Goal: Navigation & Orientation: Find specific page/section

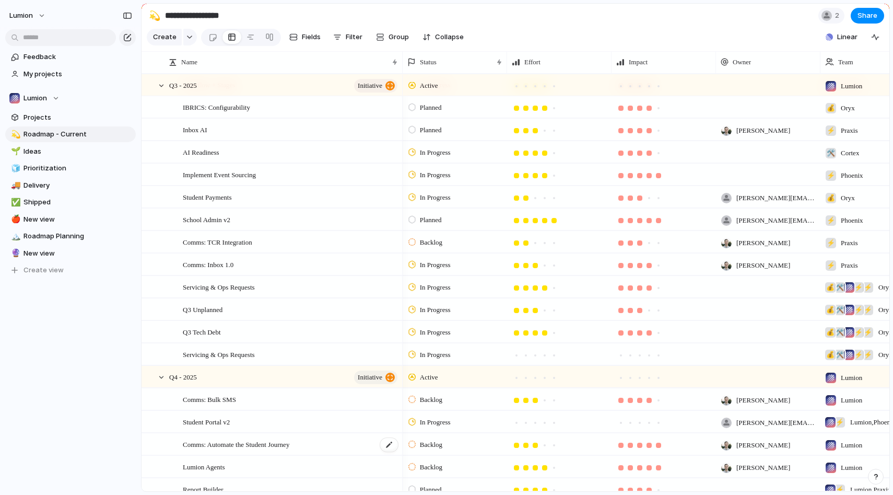
scroll to position [91, 0]
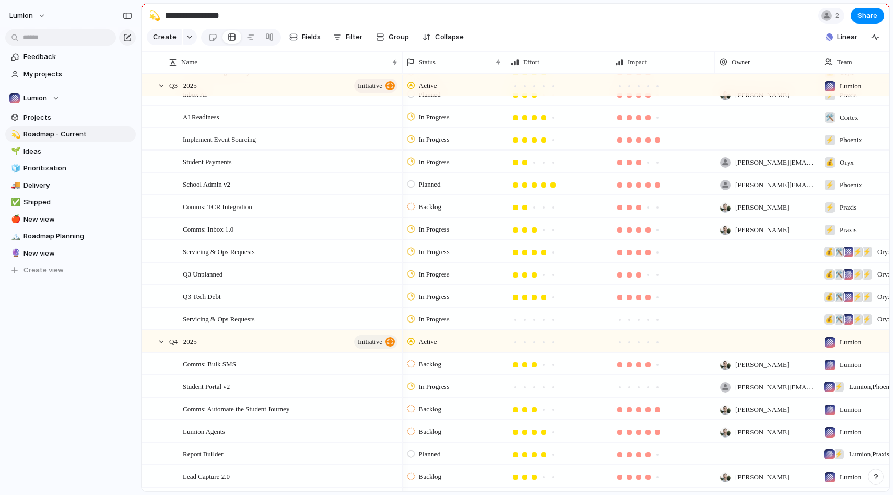
click at [411, 206] on div at bounding box center [410, 206] width 7 height 9
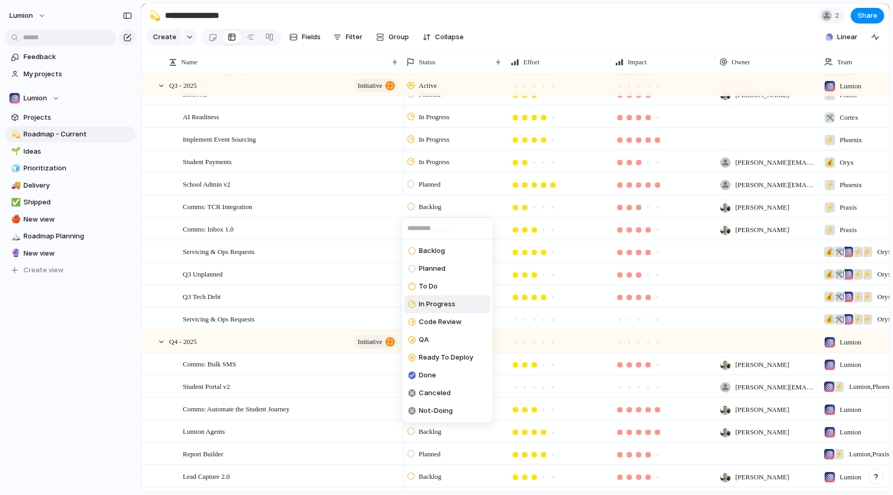
click at [440, 302] on span "In Progress" at bounding box center [437, 304] width 37 height 10
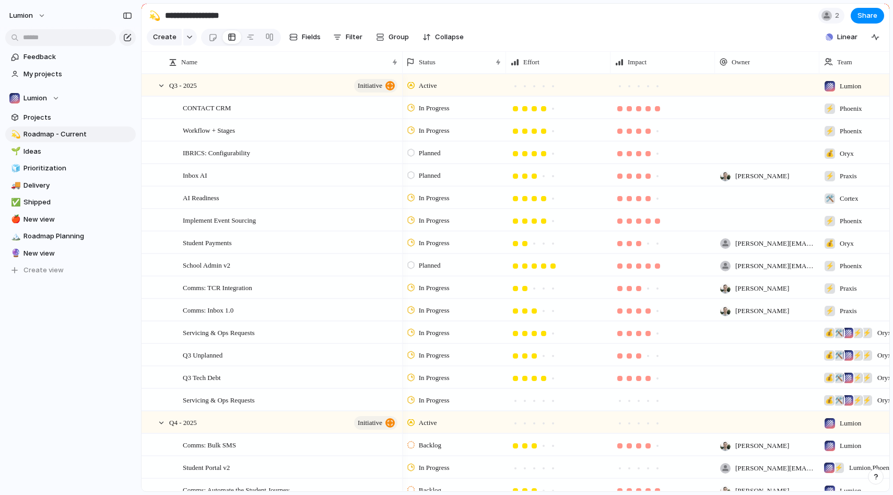
click at [408, 314] on div "In Progress" at bounding box center [429, 310] width 45 height 13
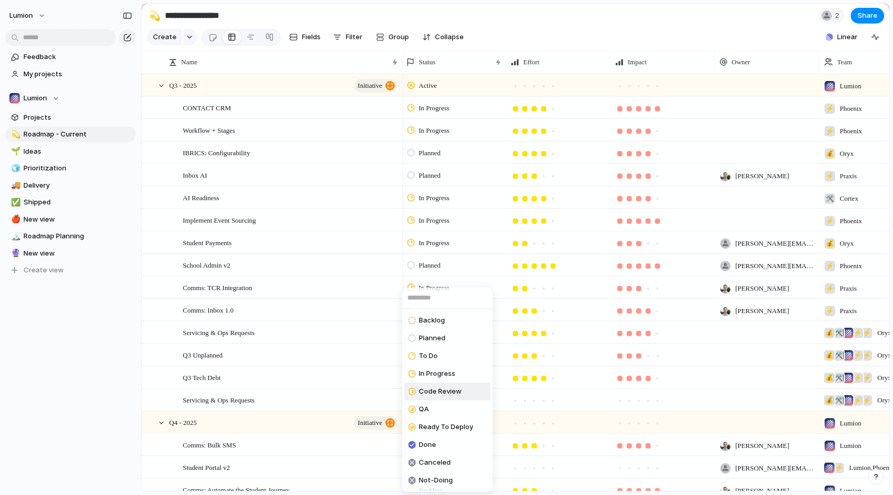
click at [440, 395] on span "Code Review" at bounding box center [440, 391] width 43 height 10
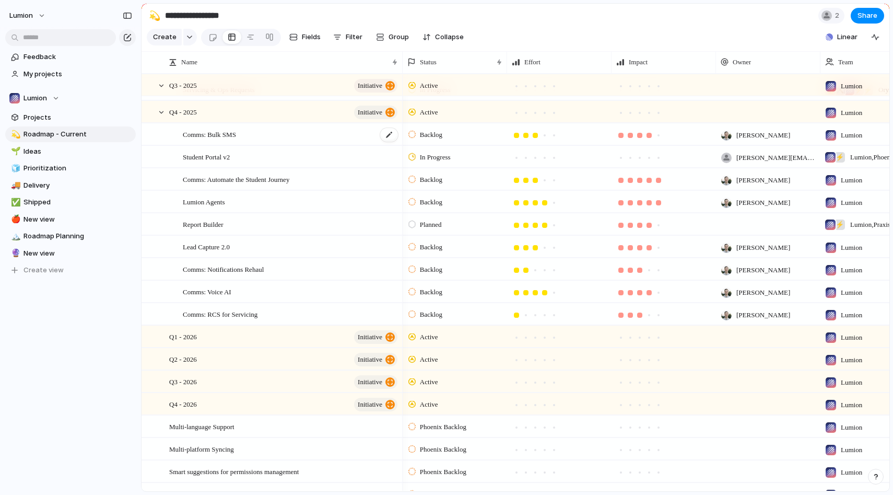
click at [250, 134] on div "Comms: Bulk SMS" at bounding box center [291, 134] width 216 height 21
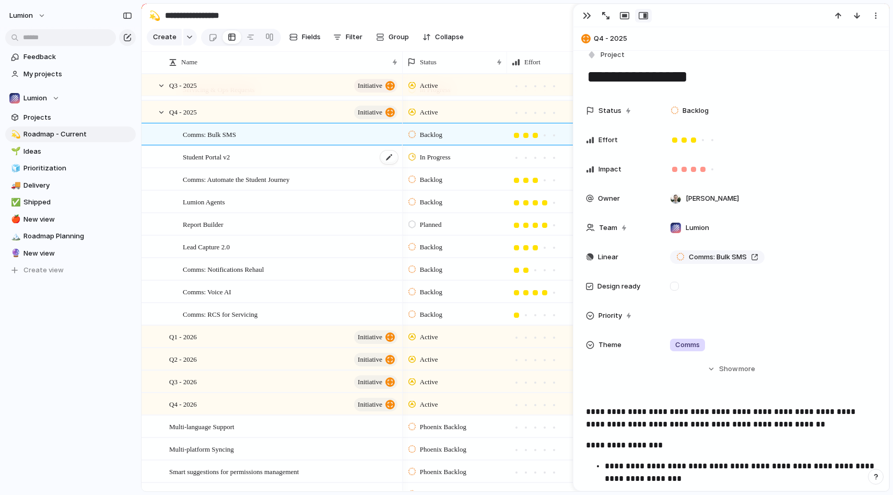
click at [253, 159] on div "Student Portal v2" at bounding box center [291, 156] width 216 height 21
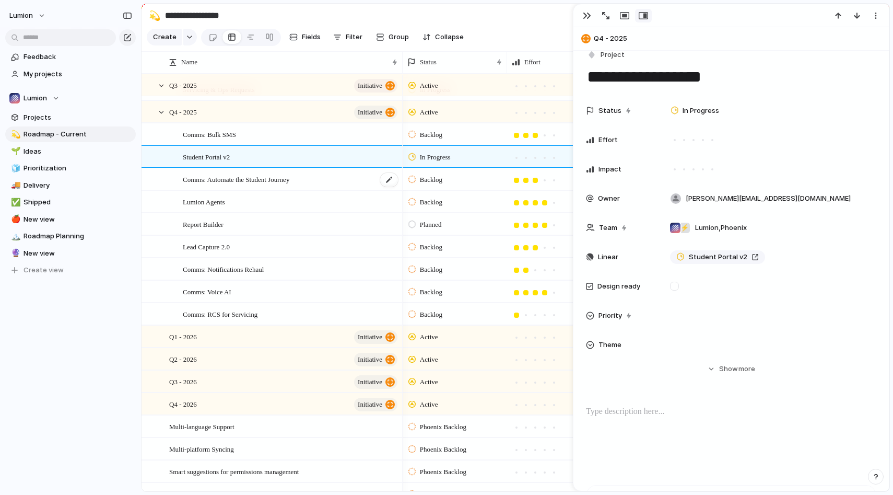
click at [298, 189] on div "Comms: Automate the Student Journey" at bounding box center [291, 179] width 216 height 21
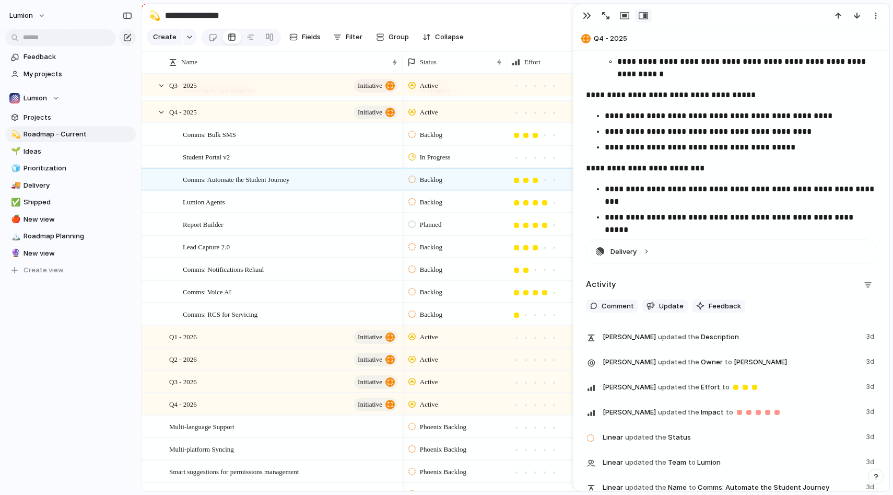
scroll to position [484, 0]
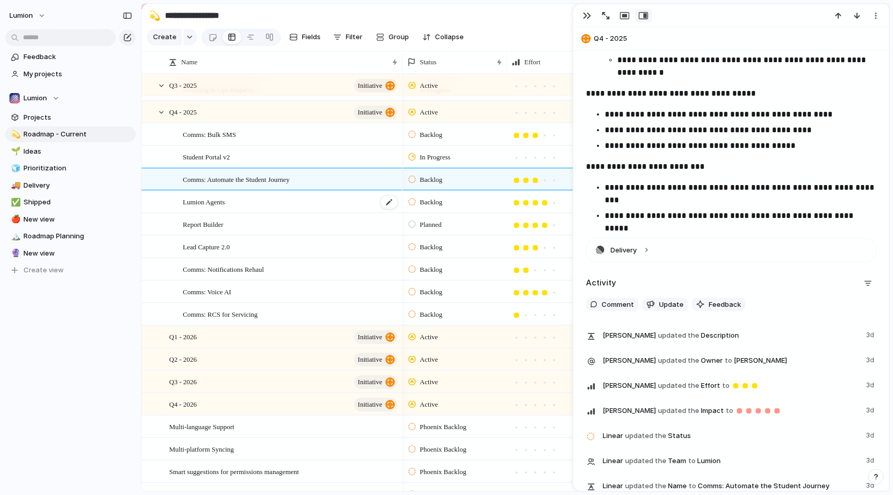
click at [262, 203] on div "Lumion Agents" at bounding box center [291, 201] width 216 height 21
type textarea "**********"
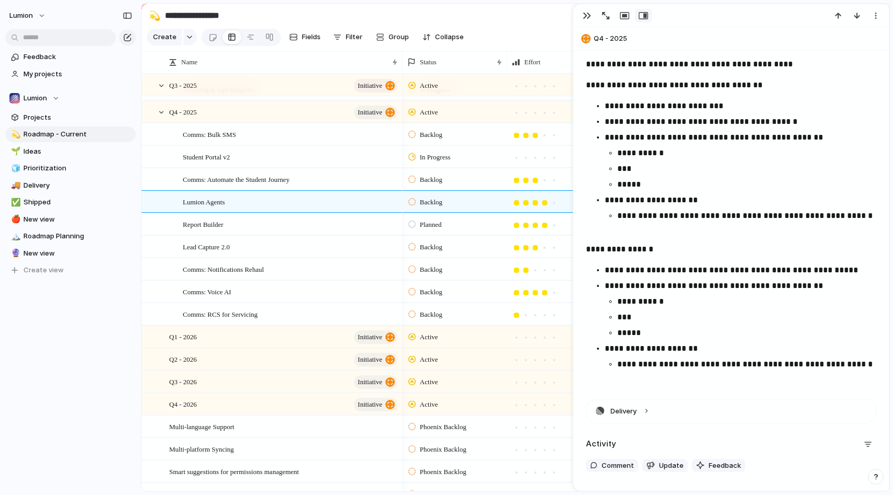
scroll to position [358, 0]
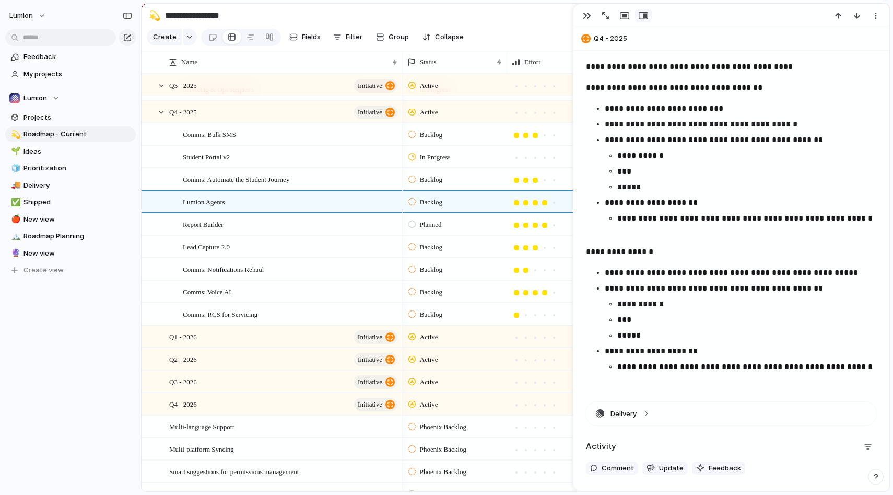
click at [800, 124] on p "**********" at bounding box center [741, 124] width 272 height 13
click at [759, 167] on p "***" at bounding box center [746, 171] width 259 height 13
click at [746, 183] on p "*****" at bounding box center [746, 187] width 259 height 13
click at [746, 178] on ul "**********" at bounding box center [741, 171] width 272 height 44
click at [746, 168] on p "***" at bounding box center [746, 171] width 259 height 13
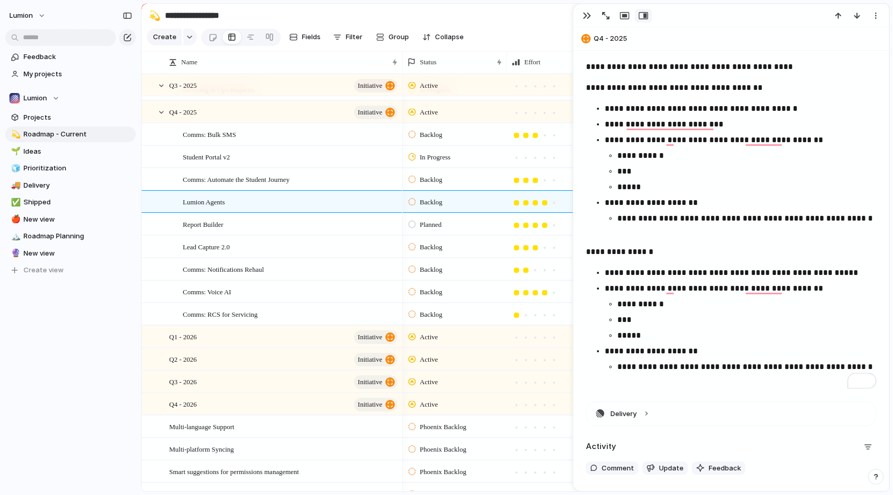
click at [746, 161] on p "**********" at bounding box center [746, 155] width 259 height 13
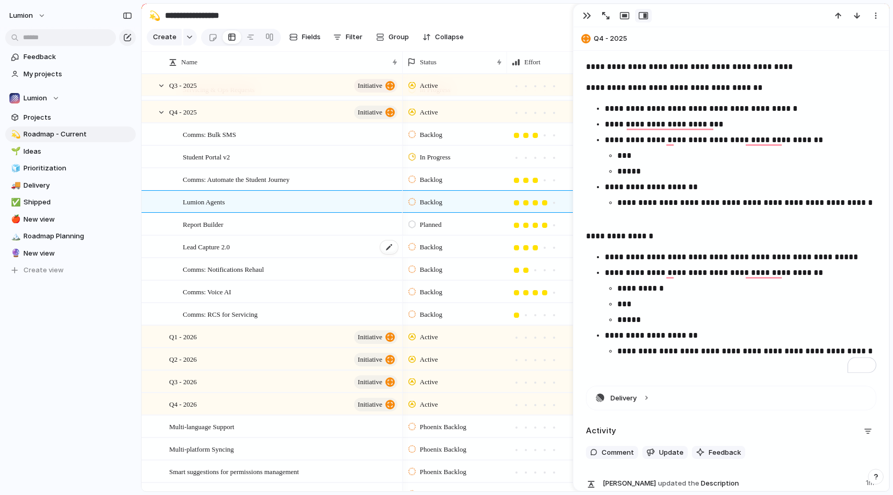
click at [203, 248] on span "Lead Capture 2.0" at bounding box center [206, 246] width 47 height 12
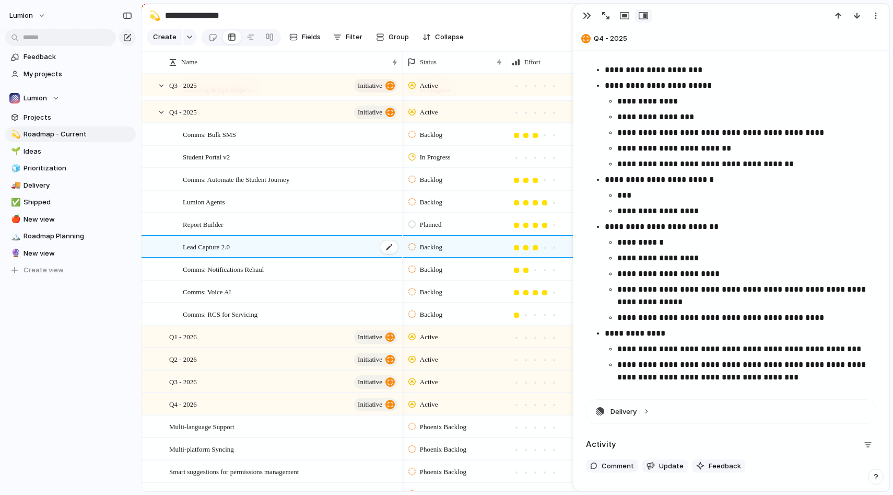
scroll to position [372, 0]
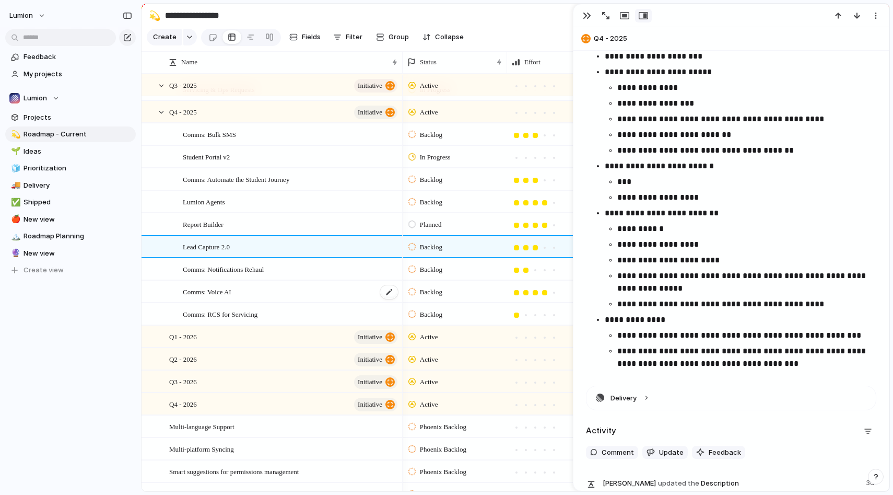
click at [231, 285] on span "Comms: Voice AI" at bounding box center [207, 291] width 49 height 12
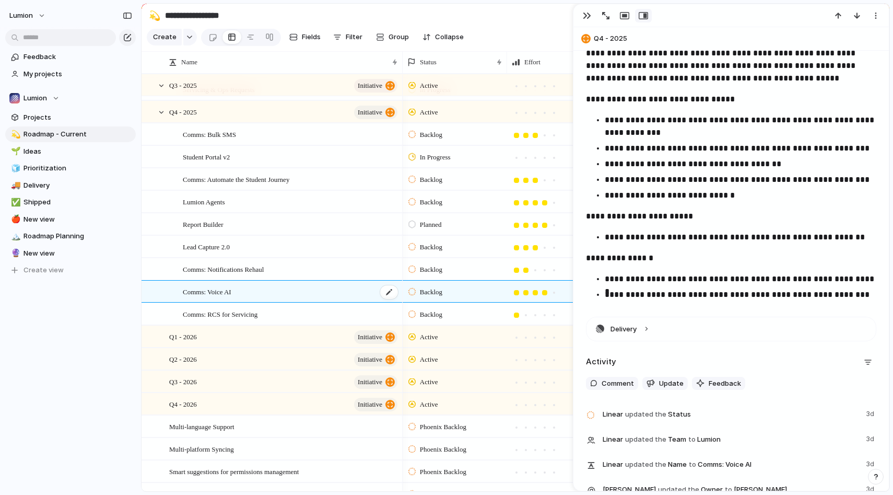
scroll to position [303, 0]
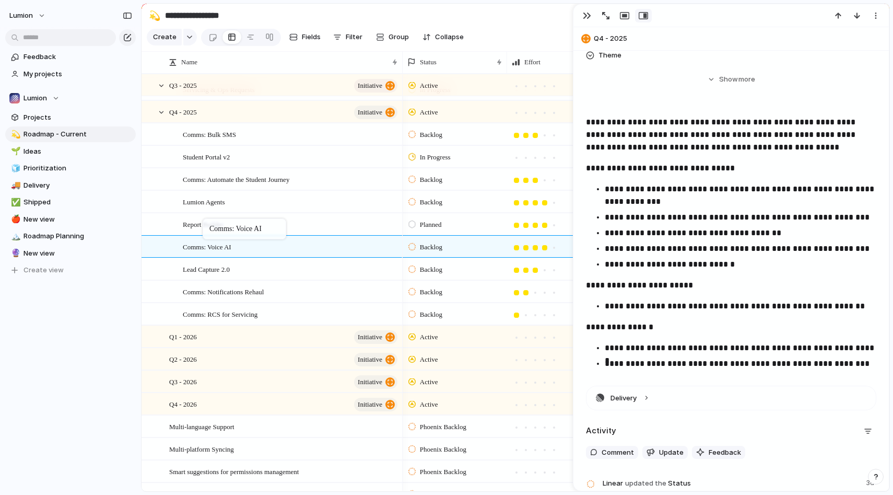
drag, startPoint x: 230, startPoint y: 290, endPoint x: 207, endPoint y: 217, distance: 76.5
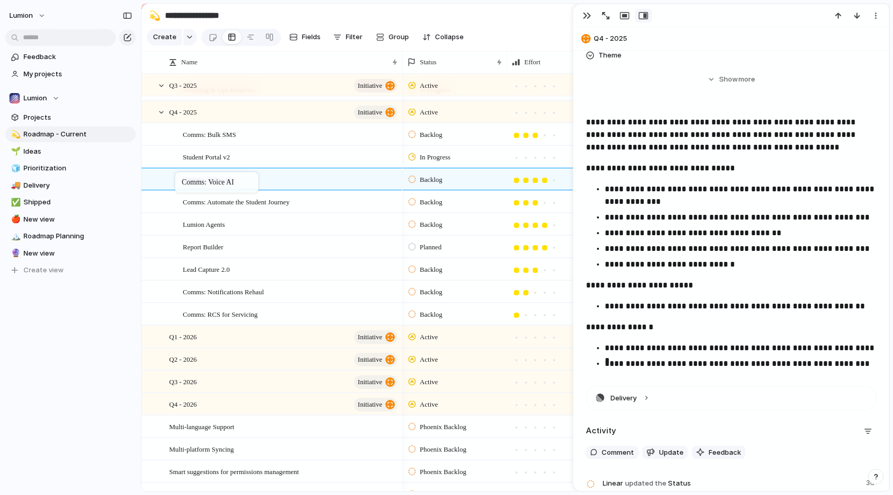
drag, startPoint x: 212, startPoint y: 243, endPoint x: 180, endPoint y: 174, distance: 76.2
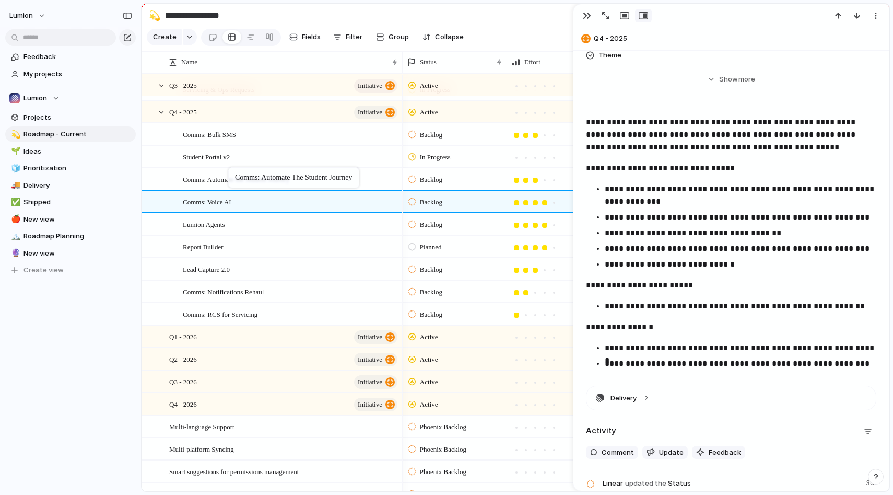
drag, startPoint x: 236, startPoint y: 205, endPoint x: 233, endPoint y: 169, distance: 36.1
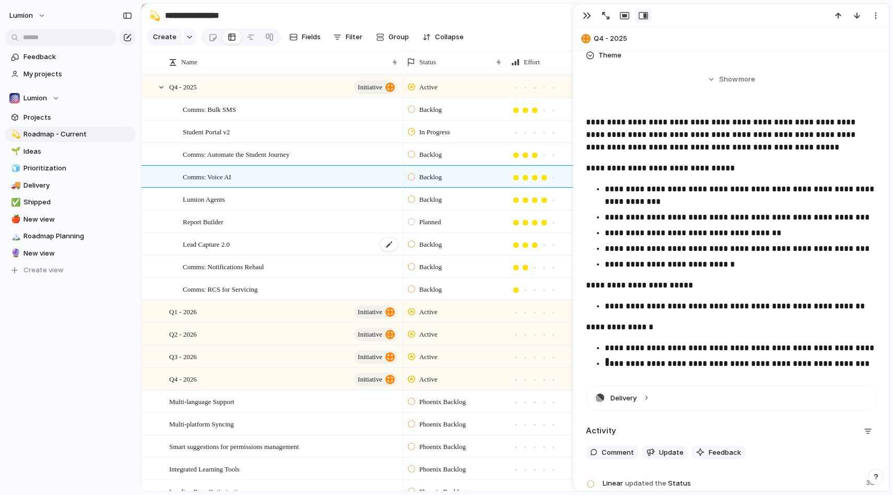
scroll to position [339, 0]
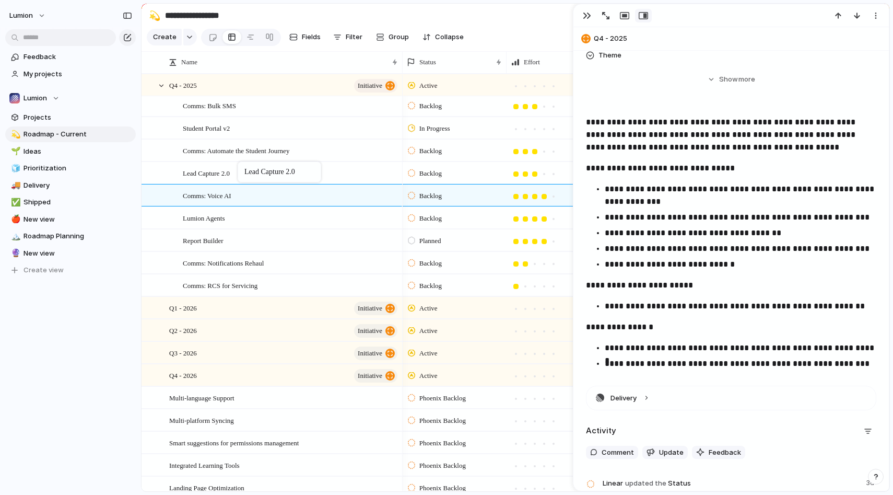
drag, startPoint x: 248, startPoint y: 240, endPoint x: 243, endPoint y: 163, distance: 77.0
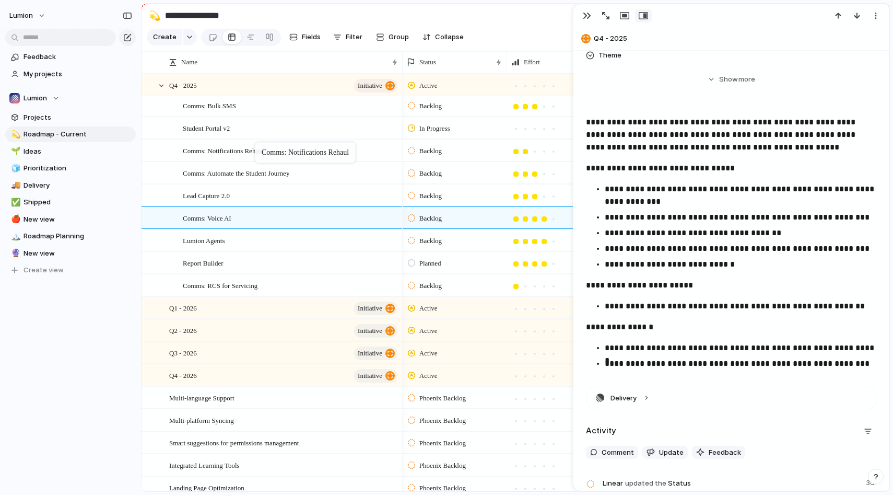
drag, startPoint x: 268, startPoint y: 263, endPoint x: 260, endPoint y: 144, distance: 118.8
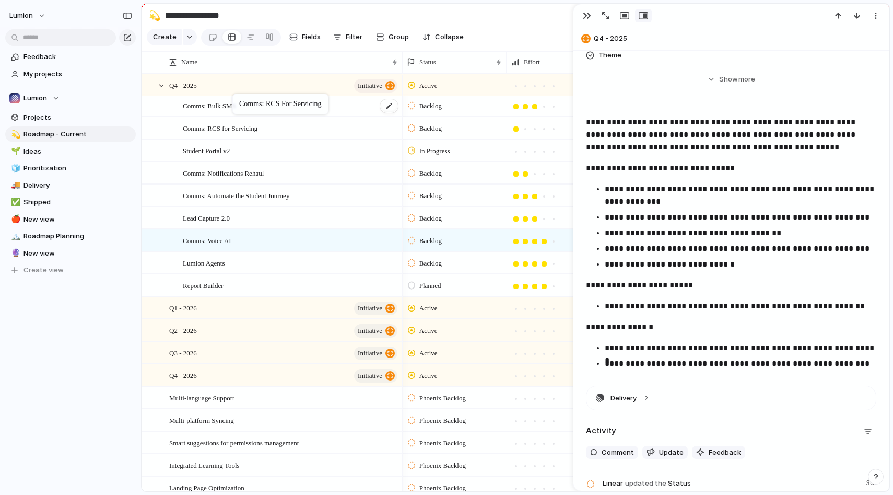
drag, startPoint x: 266, startPoint y: 284, endPoint x: 238, endPoint y: 104, distance: 181.4
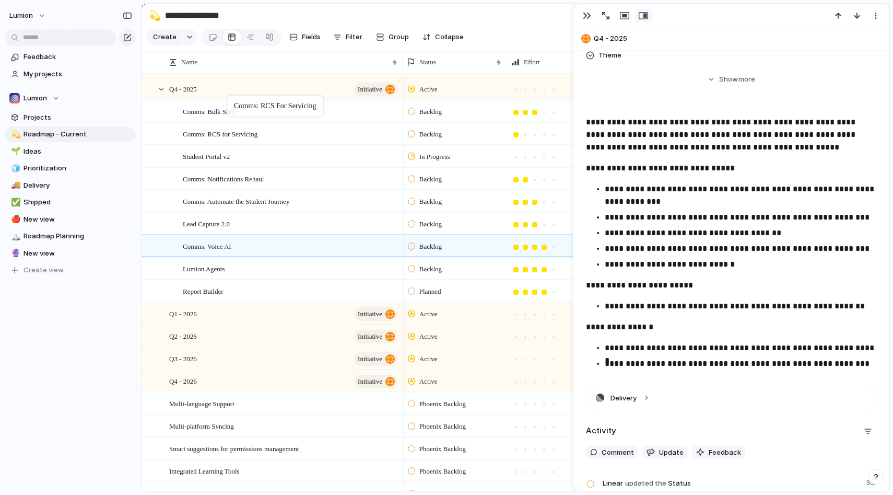
drag, startPoint x: 240, startPoint y: 136, endPoint x: 232, endPoint y: 98, distance: 39.3
drag, startPoint x: 229, startPoint y: 106, endPoint x: 231, endPoint y: 139, distance: 34.0
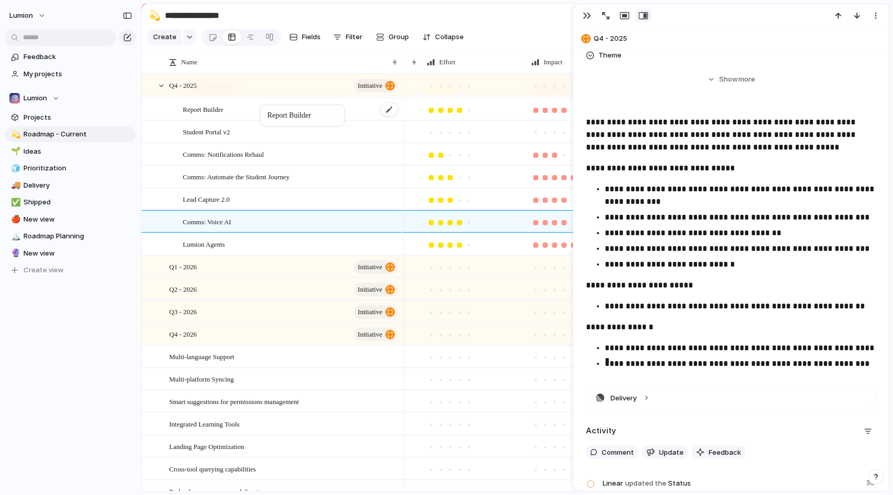
drag, startPoint x: 277, startPoint y: 242, endPoint x: 266, endPoint y: 107, distance: 135.7
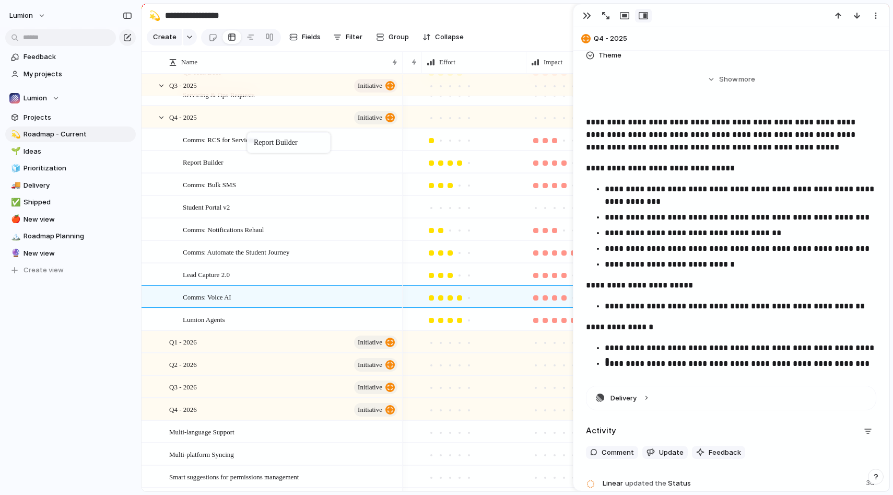
drag, startPoint x: 253, startPoint y: 182, endPoint x: 252, endPoint y: 134, distance: 48.1
drag, startPoint x: 251, startPoint y: 139, endPoint x: 247, endPoint y: 171, distance: 32.2
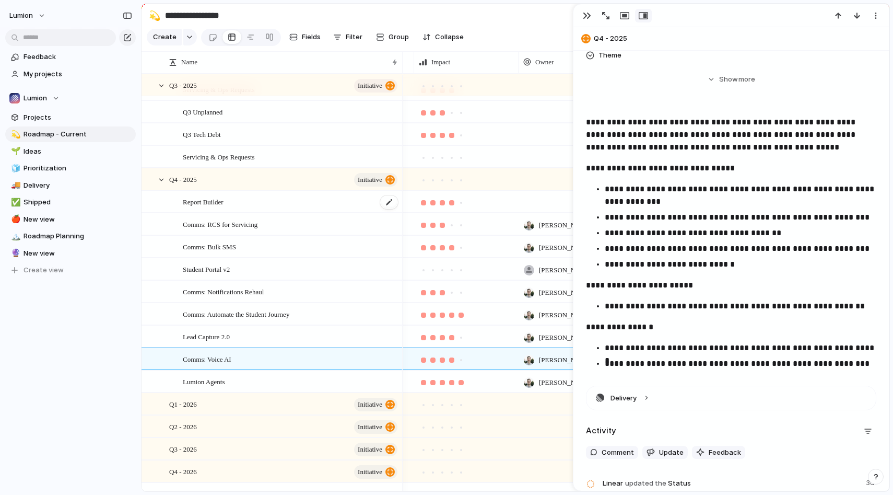
click at [267, 207] on div "Report Builder" at bounding box center [291, 201] width 216 height 21
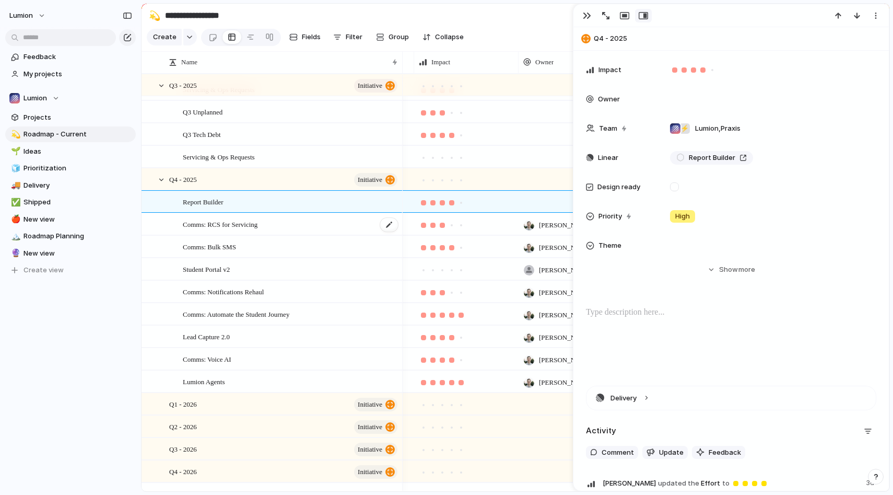
click at [266, 231] on div "Comms: RCS for Servicing" at bounding box center [291, 224] width 216 height 21
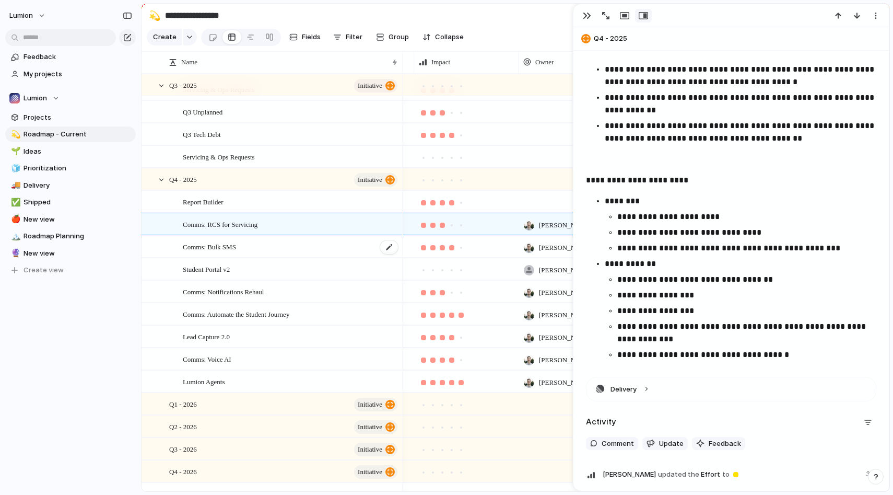
click at [283, 250] on div "Comms: Bulk SMS" at bounding box center [291, 246] width 216 height 21
type textarea "**********"
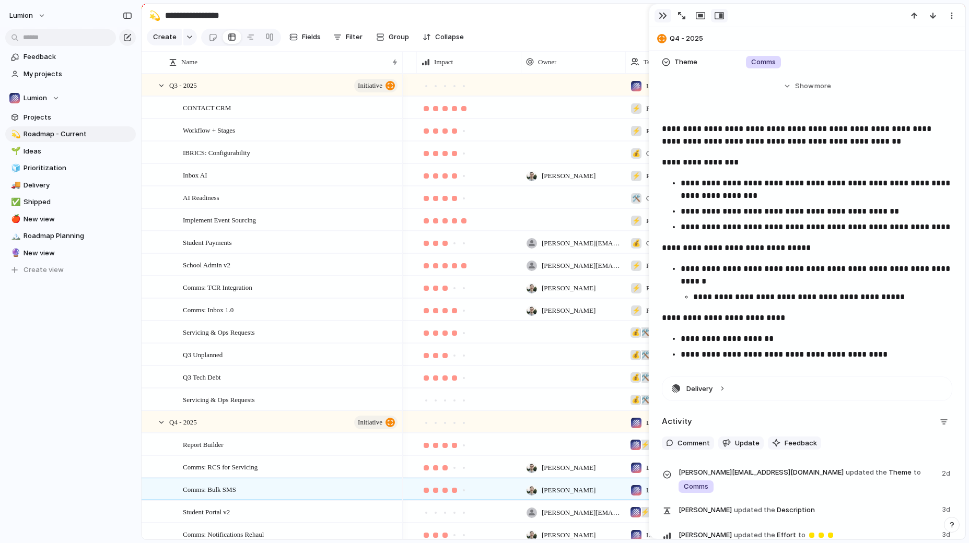
click at [663, 13] on div "button" at bounding box center [663, 15] width 8 height 8
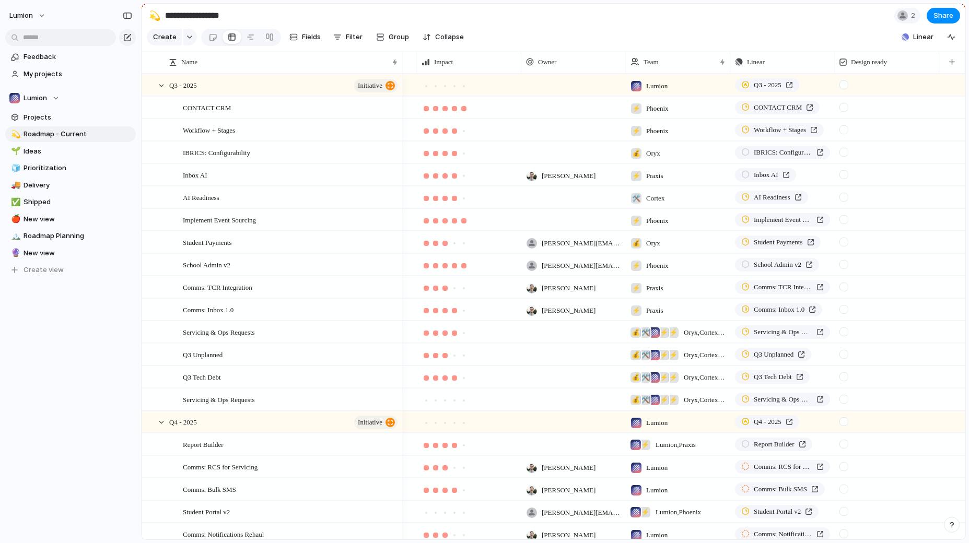
click at [728, 304] on div "⚡ Praxis" at bounding box center [677, 307] width 103 height 17
click at [711, 318] on div "Lumion ⚡ Phoenix ⚡ Praxis 💰 Oryx 🛠️ Cortex" at bounding box center [484, 271] width 969 height 543
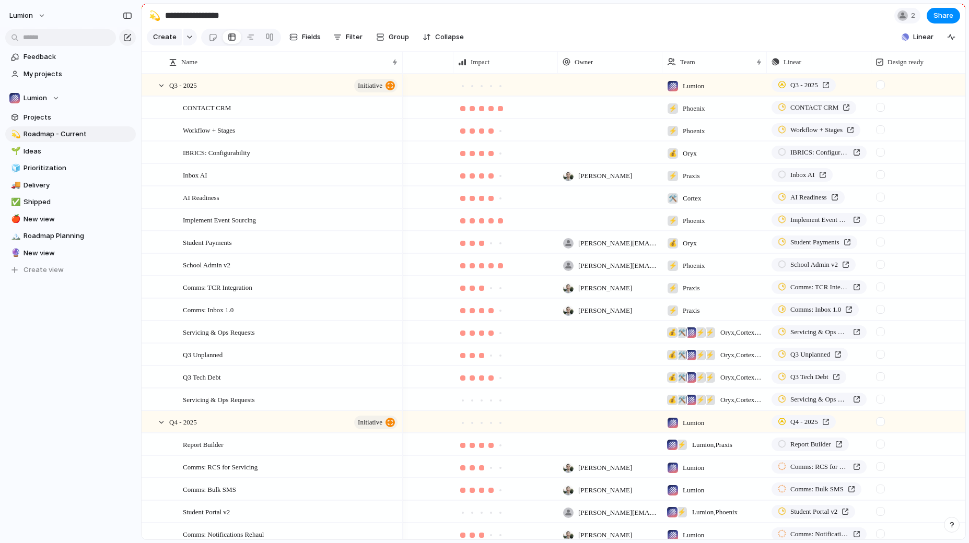
scroll to position [0, 150]
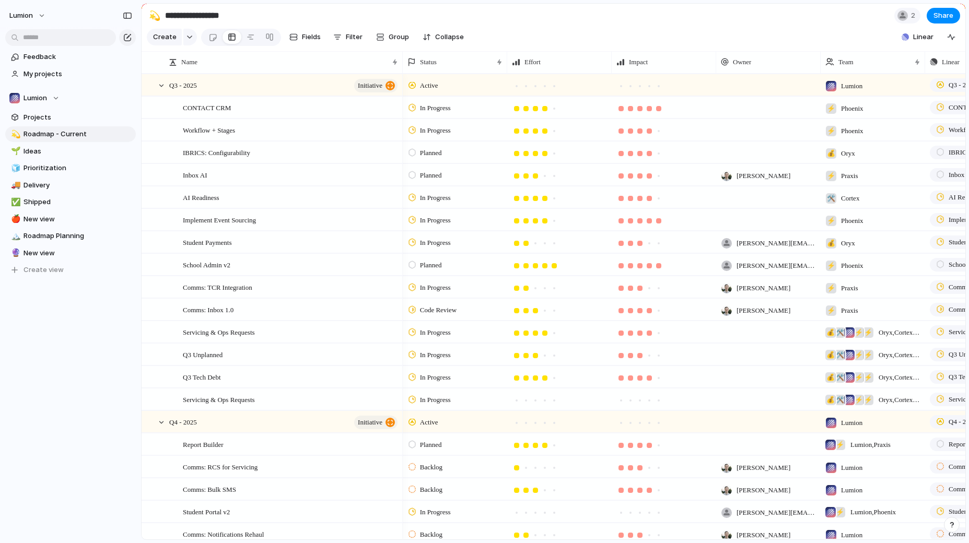
click at [413, 311] on div at bounding box center [411, 309] width 7 height 9
click at [440, 404] on span "In Progress" at bounding box center [438, 407] width 37 height 10
